Goal: Task Accomplishment & Management: Manage account settings

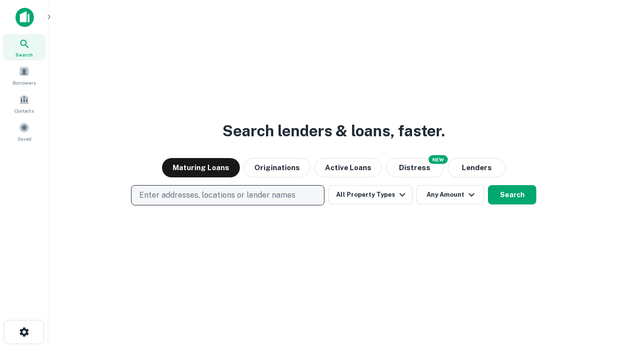
click at [227, 196] on p "Enter addresses, locations or lender names" at bounding box center [217, 196] width 156 height 12
type input "**********"
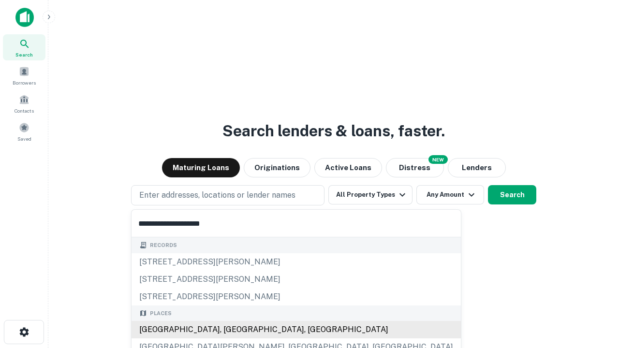
click at [231, 330] on div "[GEOGRAPHIC_DATA], [GEOGRAPHIC_DATA], [GEOGRAPHIC_DATA]" at bounding box center [297, 329] width 330 height 17
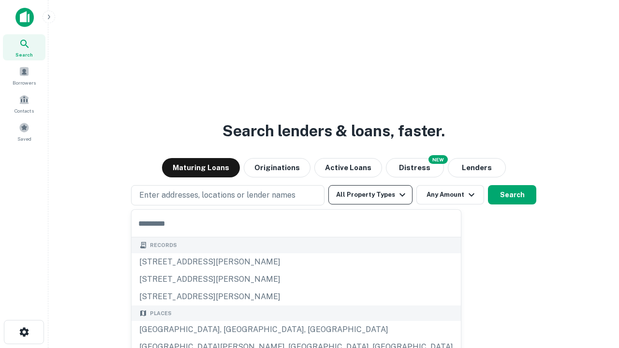
click at [371, 195] on button "All Property Types" at bounding box center [371, 194] width 84 height 19
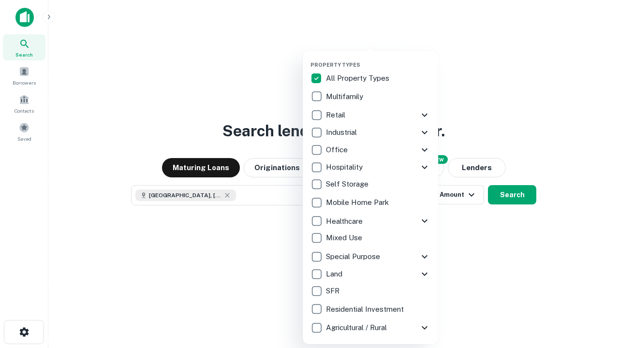
click at [378, 59] on button "button" at bounding box center [379, 59] width 136 height 0
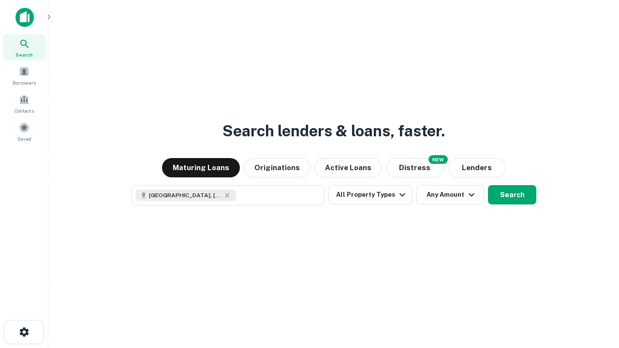
scroll to position [15, 0]
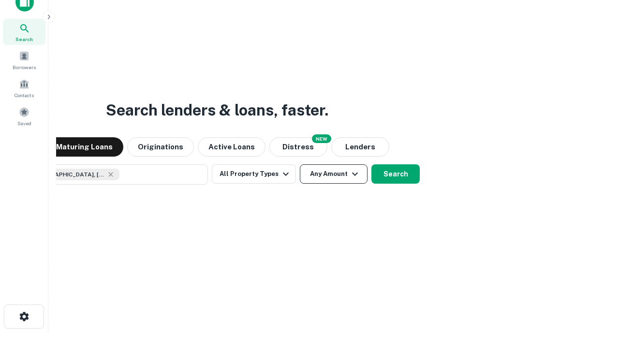
click at [300, 165] on button "Any Amount" at bounding box center [334, 174] width 68 height 19
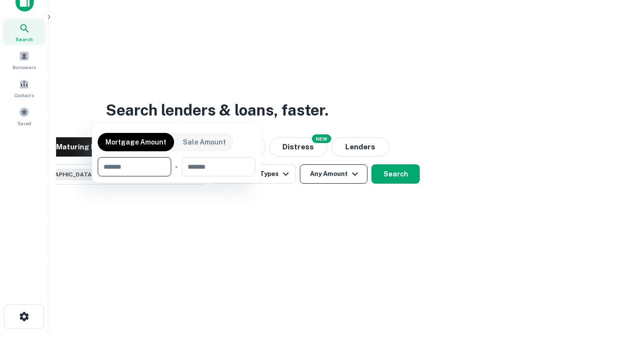
scroll to position [70, 274]
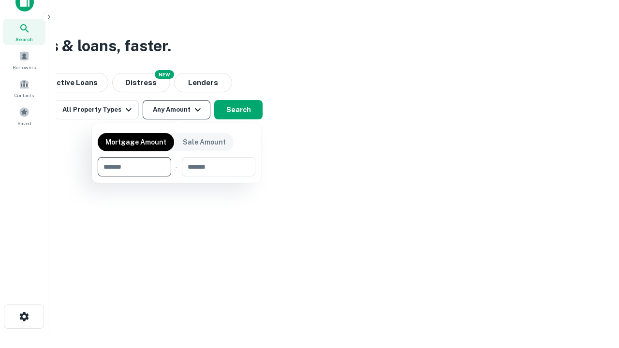
type input "*******"
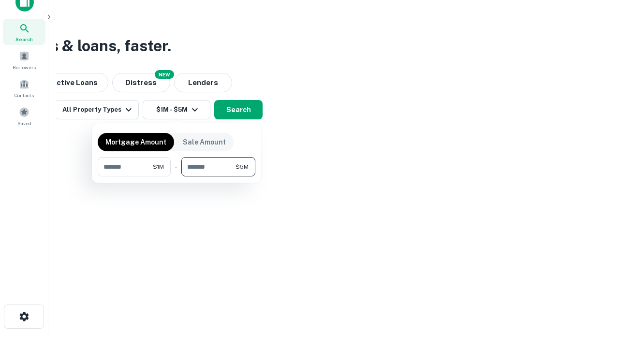
type input "*******"
click at [177, 177] on button "button" at bounding box center [177, 177] width 158 height 0
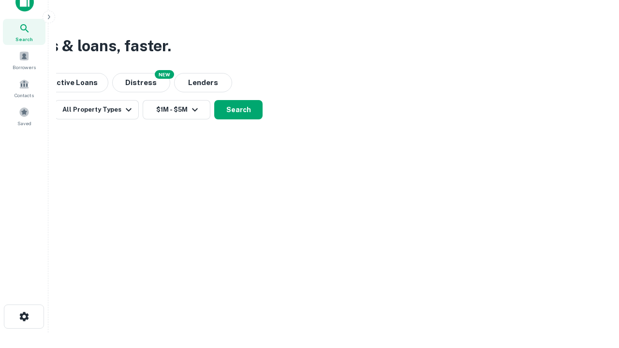
scroll to position [15, 0]
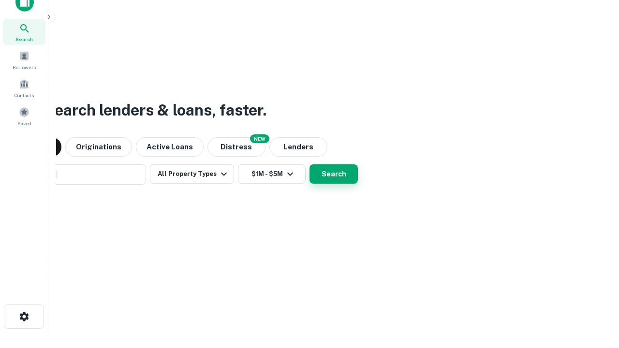
click at [310, 165] on button "Search" at bounding box center [334, 174] width 48 height 19
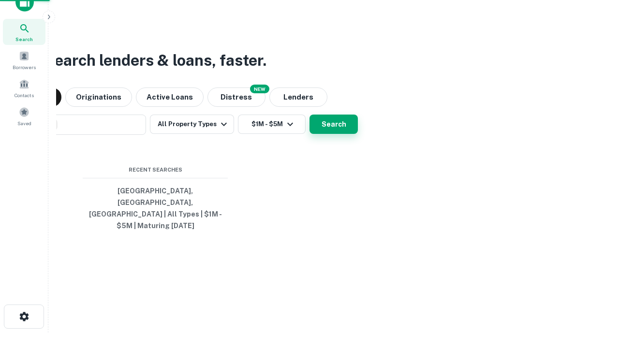
scroll to position [31, 274]
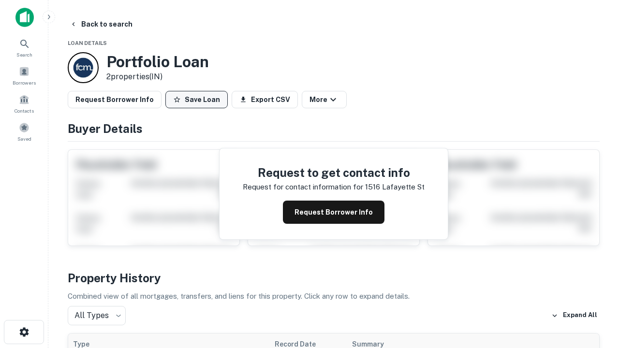
click at [196, 100] on button "Save Loan" at bounding box center [197, 99] width 62 height 17
click at [199, 100] on button "Loan Saved" at bounding box center [199, 99] width 67 height 17
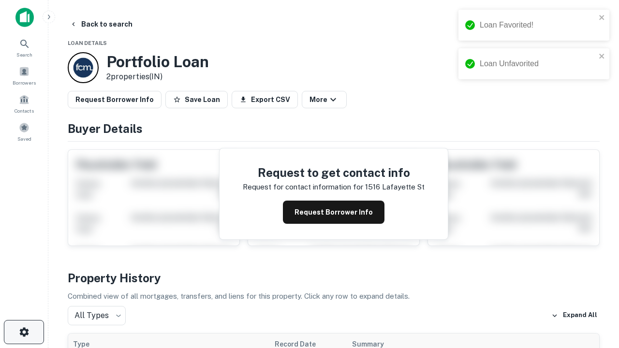
click at [24, 332] on icon "button" at bounding box center [24, 333] width 12 height 12
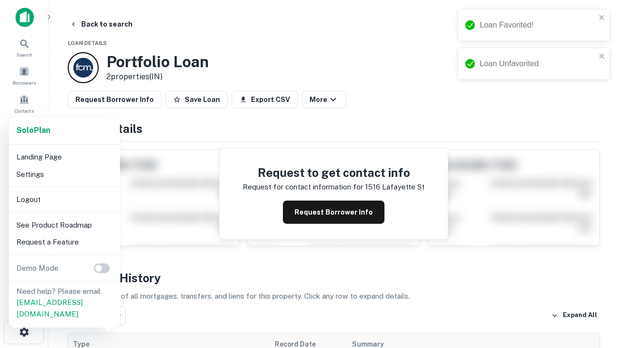
click at [64, 199] on li "Logout" at bounding box center [65, 199] width 104 height 17
